Goal: Transaction & Acquisition: Obtain resource

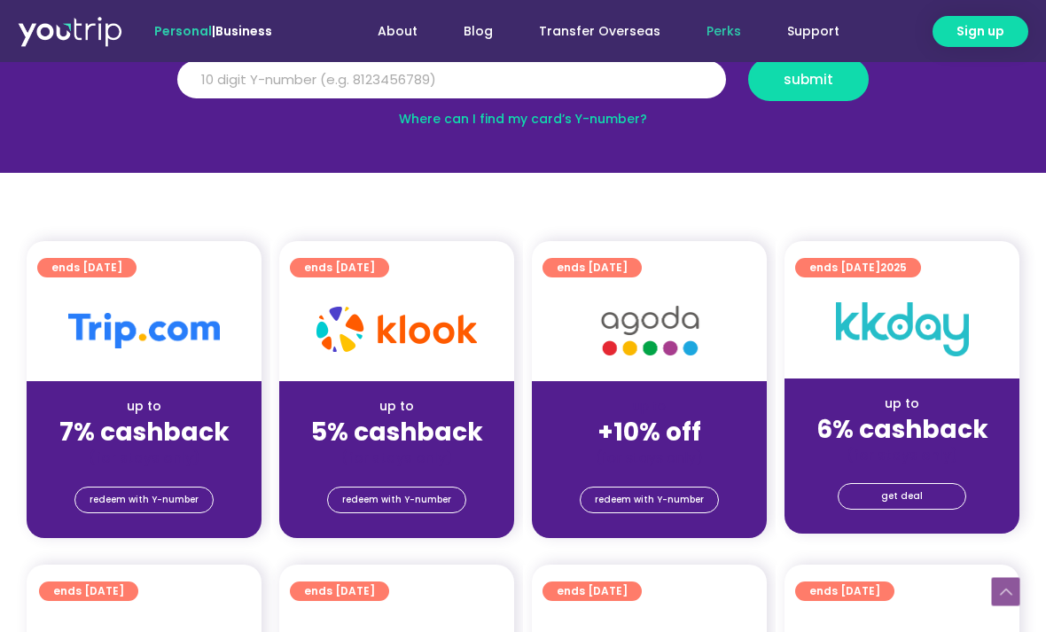
scroll to position [266, 0]
click at [122, 505] on span "redeem with Y-number" at bounding box center [144, 501] width 109 height 25
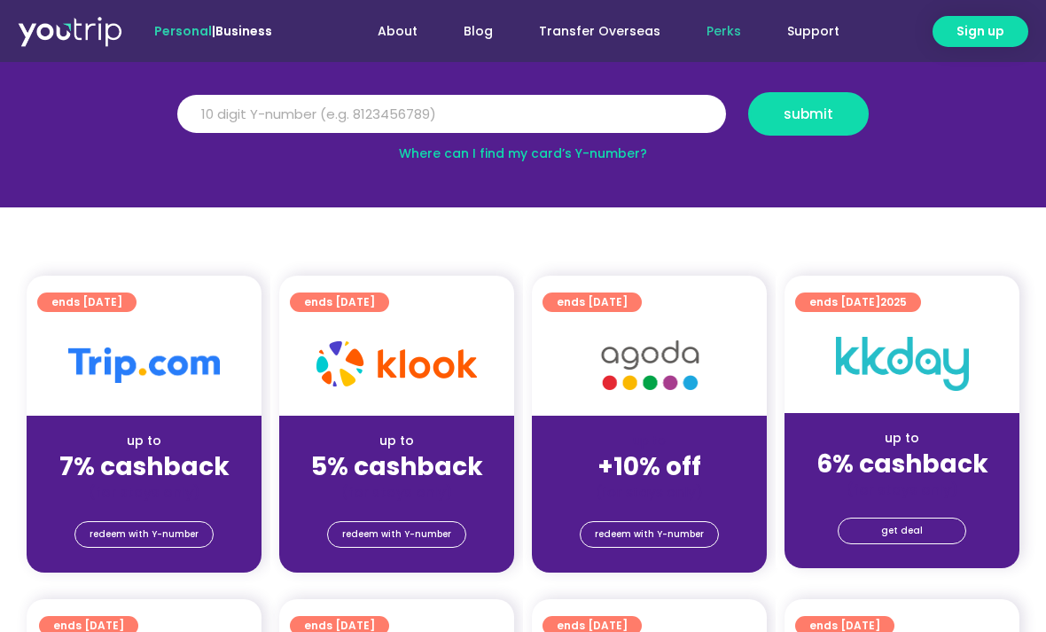
scroll to position [235, 0]
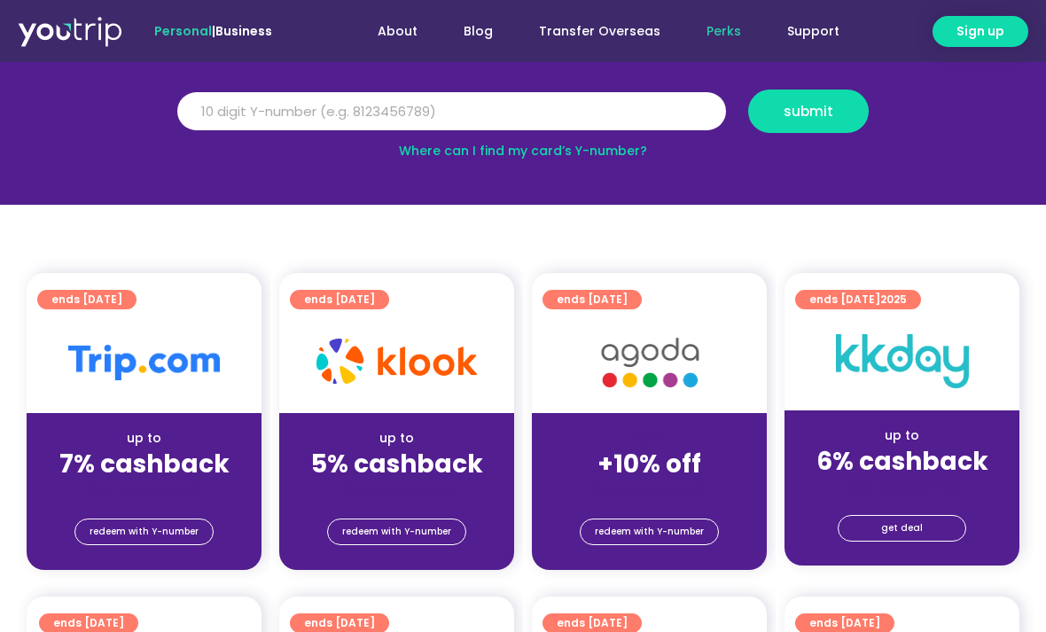
click at [119, 411] on div at bounding box center [144, 362] width 235 height 101
click at [129, 472] on strong "7% cashback" at bounding box center [144, 464] width 170 height 35
click at [116, 544] on span "redeem with Y-number" at bounding box center [144, 532] width 109 height 25
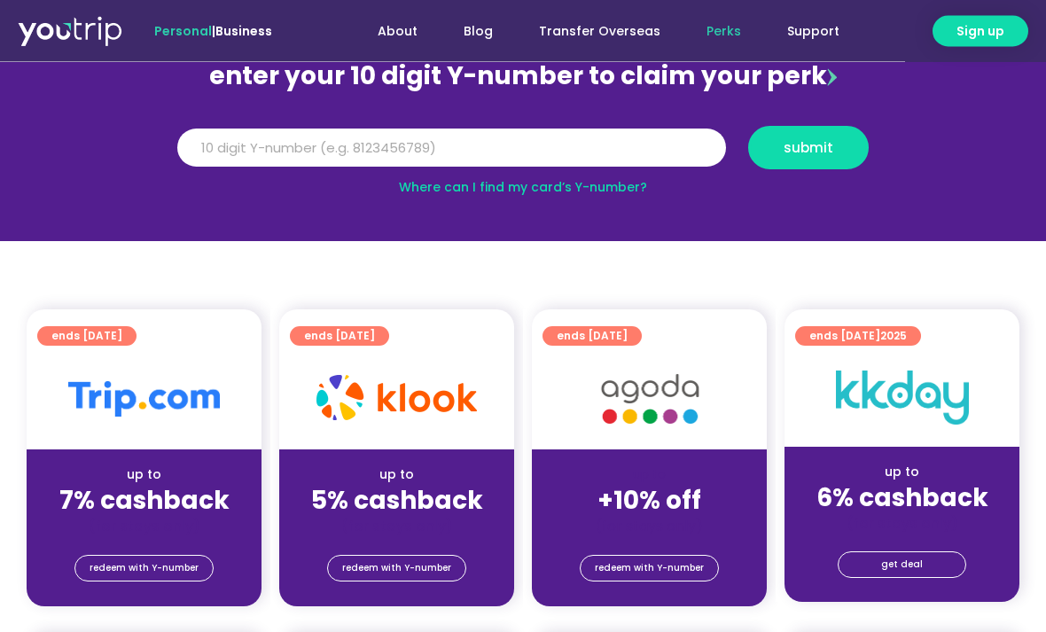
scroll to position [195, 0]
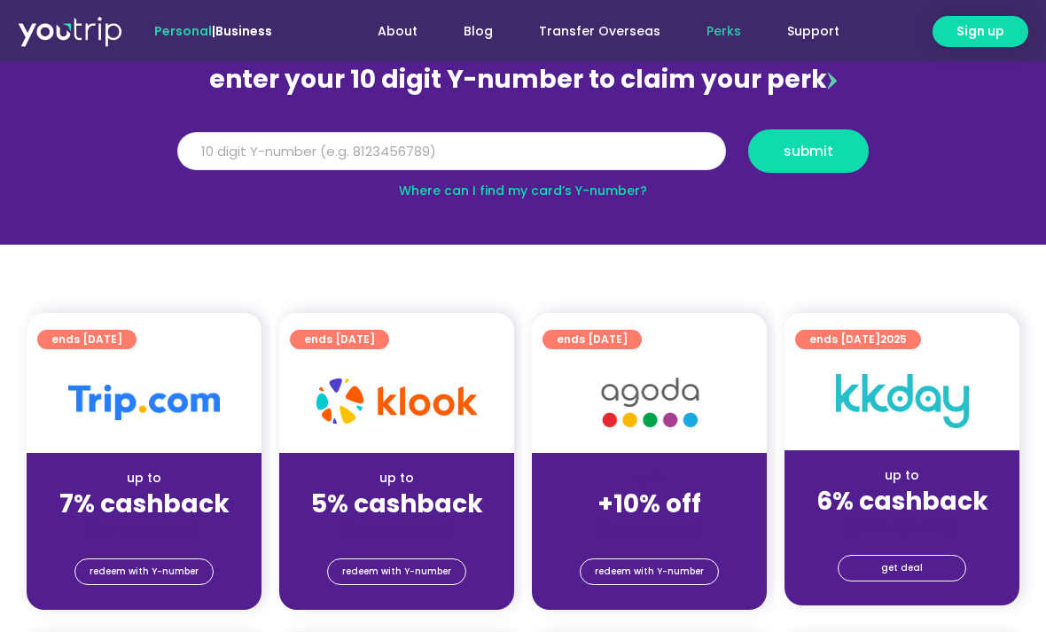
click at [281, 153] on input "Y Number" at bounding box center [451, 151] width 549 height 39
type input "8143899083"
click at [793, 135] on button "submit" at bounding box center [808, 150] width 121 height 43
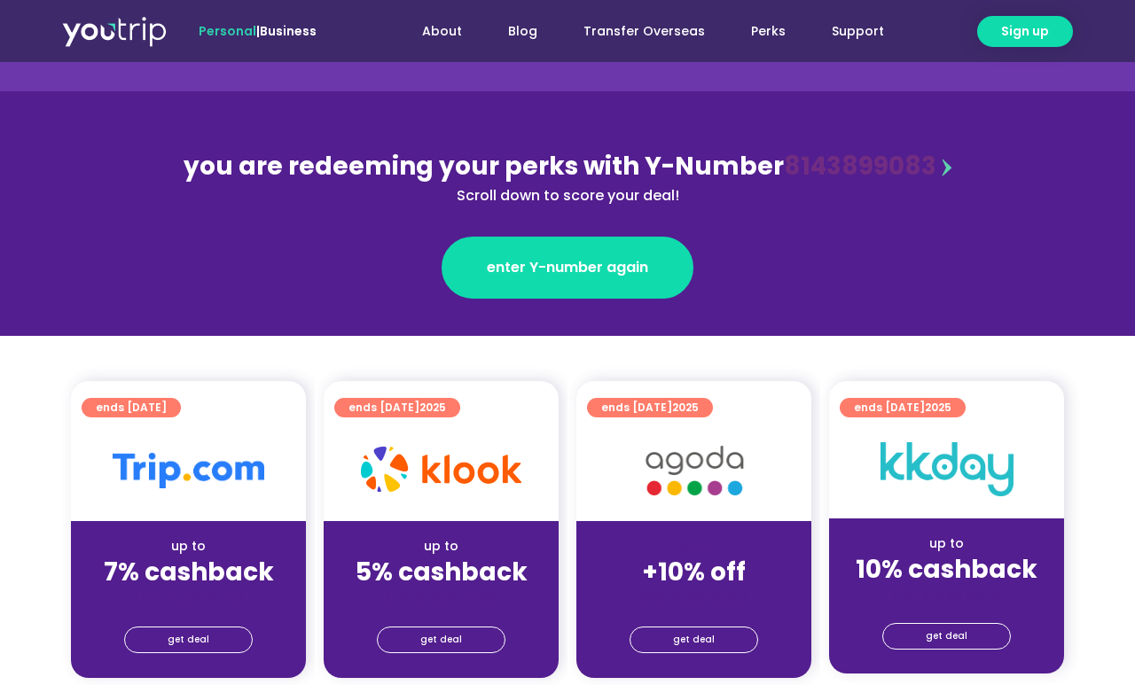
click at [173, 564] on strong "7% cashback" at bounding box center [189, 572] width 170 height 35
click at [182, 650] on span "get deal" at bounding box center [189, 640] width 42 height 25
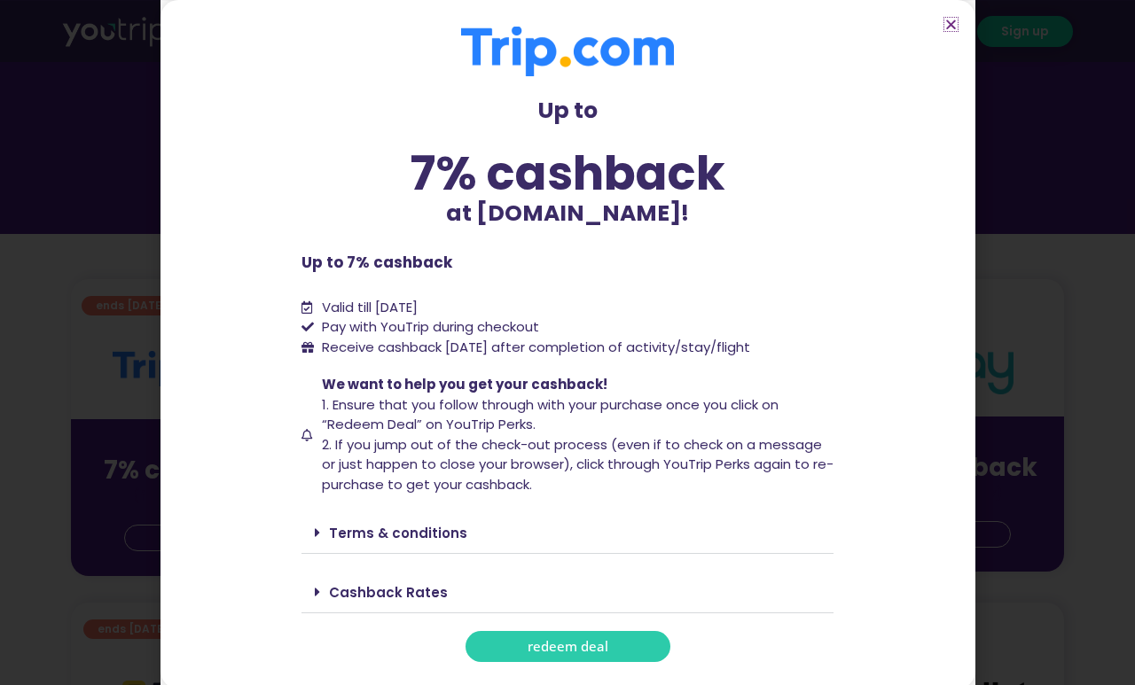
scroll to position [249, 0]
click at [325, 540] on span at bounding box center [322, 533] width 14 height 14
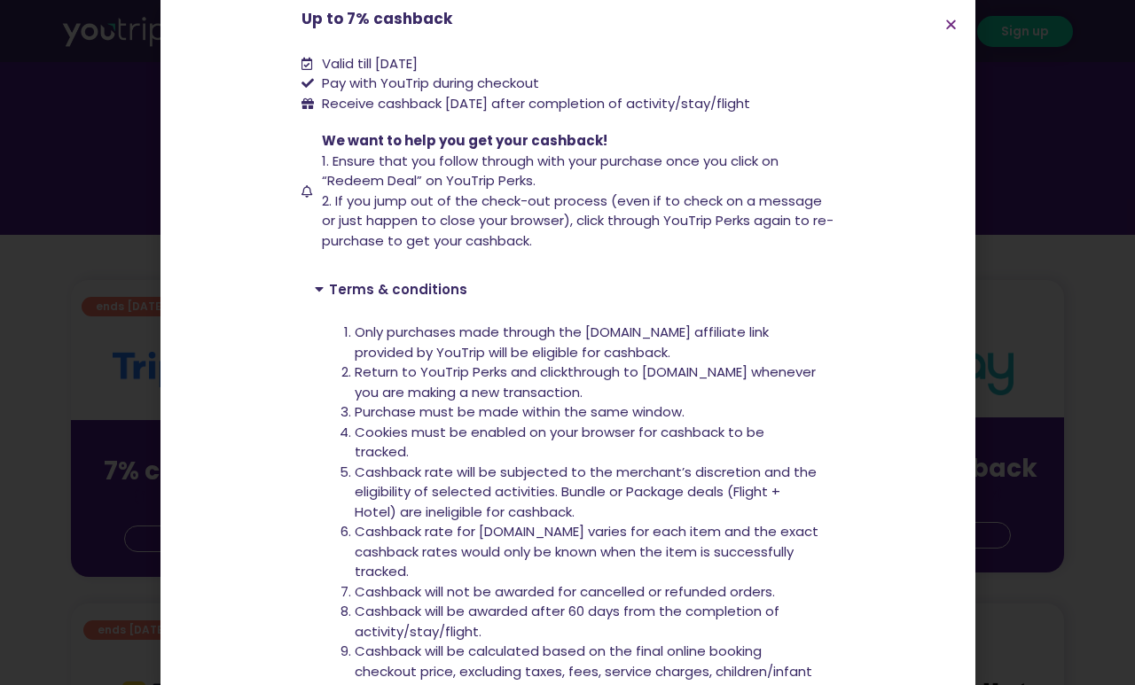
scroll to position [338, 0]
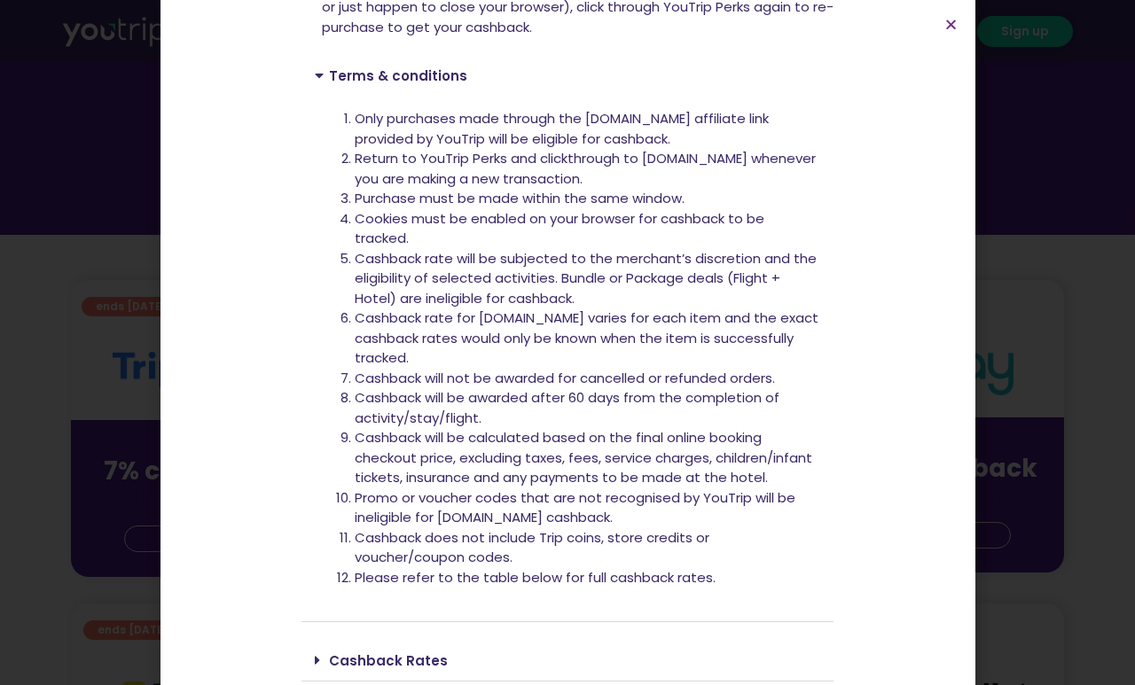
click at [316, 653] on icon at bounding box center [317, 660] width 5 height 14
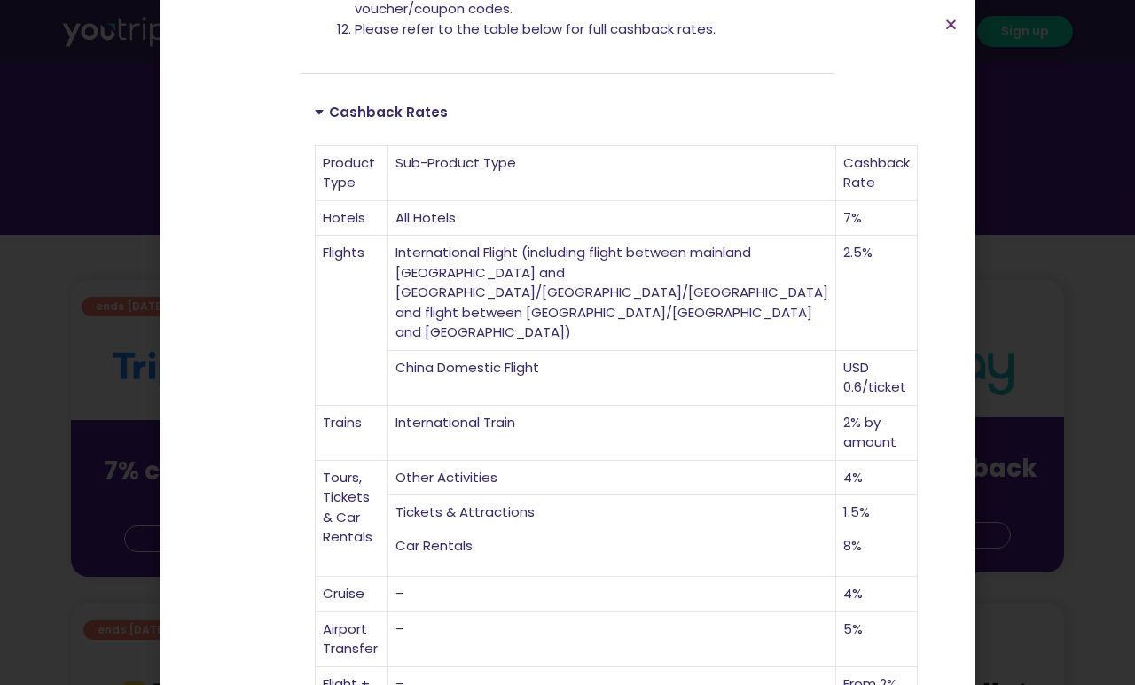
scroll to position [1007, 0]
click at [96, 302] on div "Up to 7% cashback at [DOMAIN_NAME]! Up to 7% cashback at [DOMAIN_NAME]! Up to 7…" at bounding box center [567, 342] width 1135 height 685
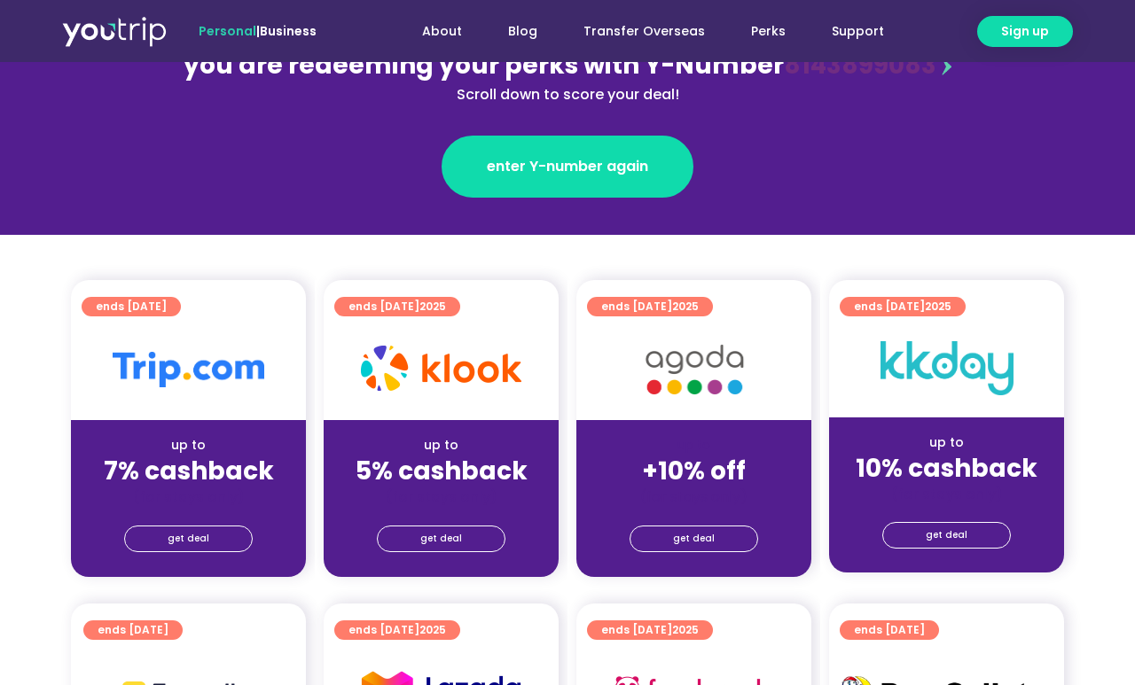
click at [118, 309] on span "ends [DATE]" at bounding box center [131, 307] width 71 height 20
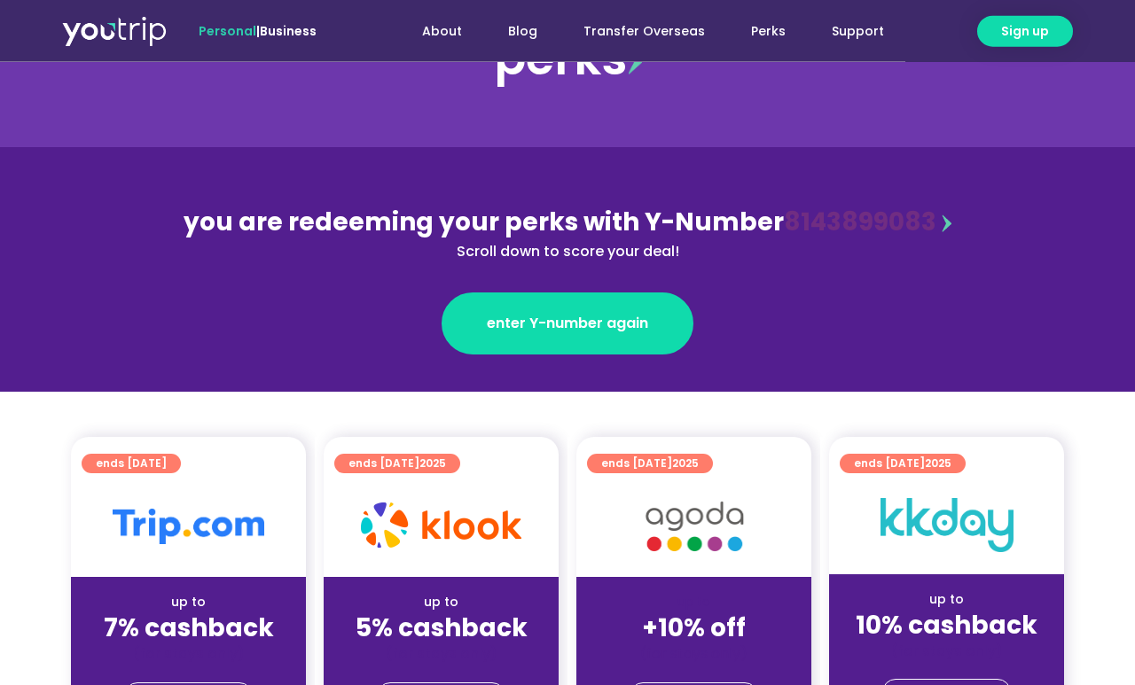
scroll to position [62, 0]
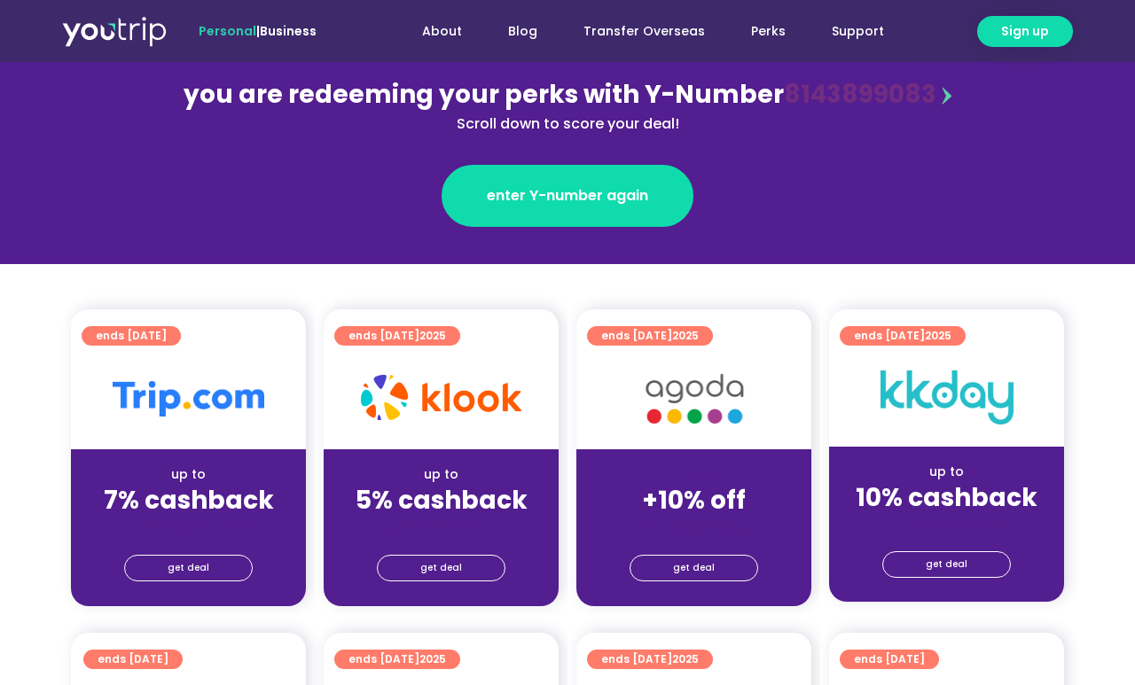
click at [164, 573] on link "get deal" at bounding box center [188, 568] width 129 height 27
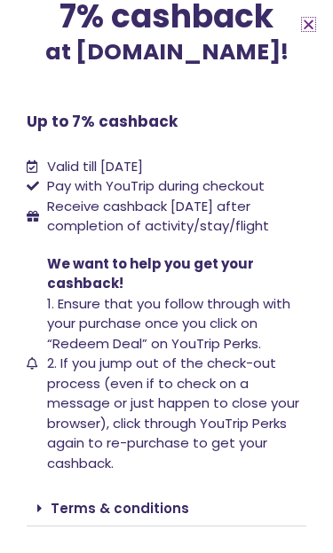
scroll to position [175, 0]
